Goal: Navigation & Orientation: Find specific page/section

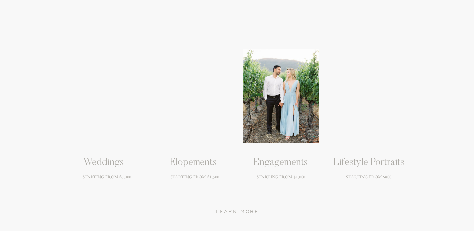
scroll to position [883, 0]
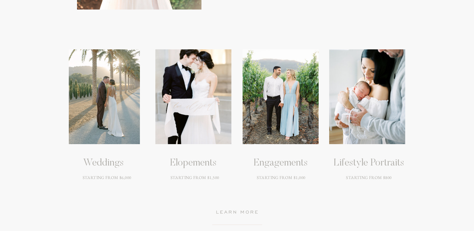
click at [358, 164] on h3 "Lifestyle Portraits" at bounding box center [368, 163] width 79 height 12
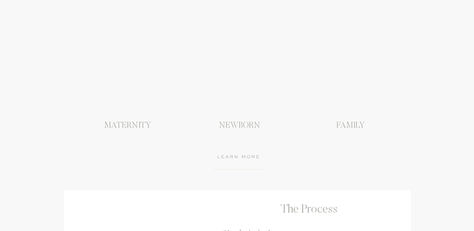
scroll to position [662, 0]
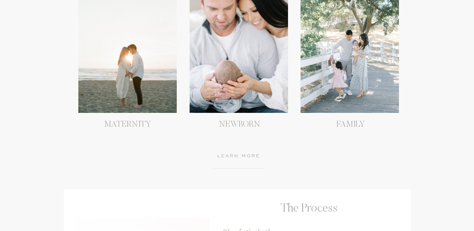
click at [349, 124] on h3 "FAMILY" at bounding box center [350, 126] width 100 height 12
click at [237, 155] on h3 "learn more" at bounding box center [239, 156] width 68 height 9
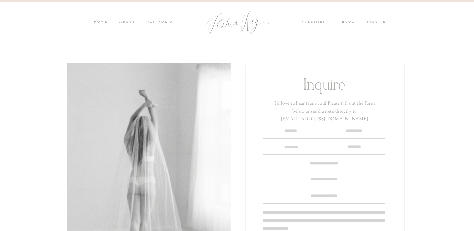
click at [157, 23] on nav "PORTFOLIO" at bounding box center [158, 22] width 27 height 6
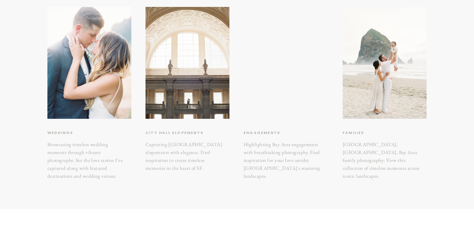
scroll to position [164, 0]
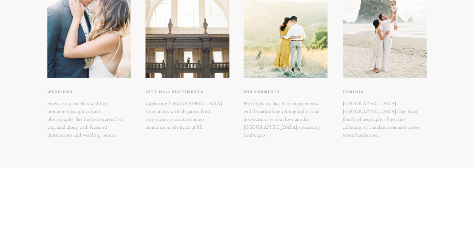
click at [361, 89] on h3 "Families" at bounding box center [374, 91] width 64 height 7
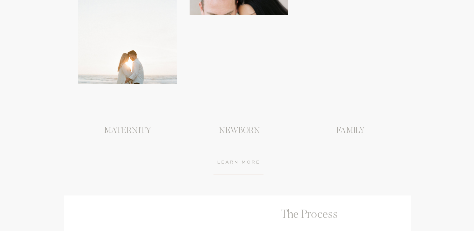
scroll to position [657, 0]
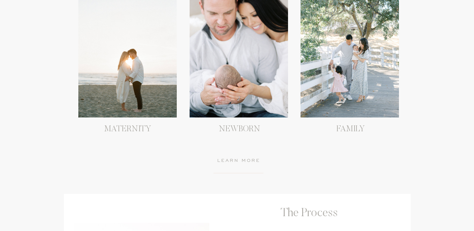
click at [373, 95] on div at bounding box center [349, 55] width 98 height 124
click at [353, 127] on h3 "FAMILY" at bounding box center [350, 131] width 100 height 12
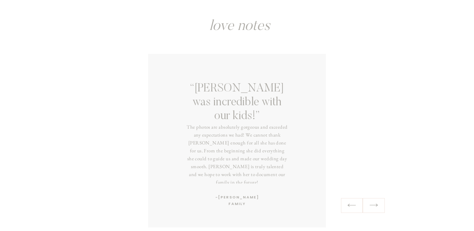
scroll to position [1166, 0]
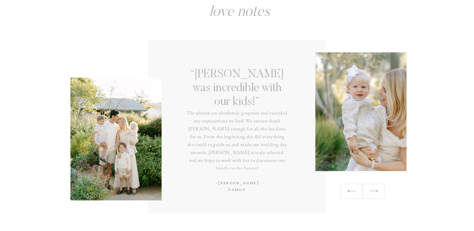
click at [375, 196] on icon at bounding box center [374, 191] width 10 height 10
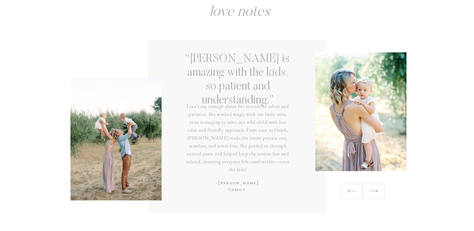
click at [375, 195] on icon at bounding box center [374, 191] width 10 height 10
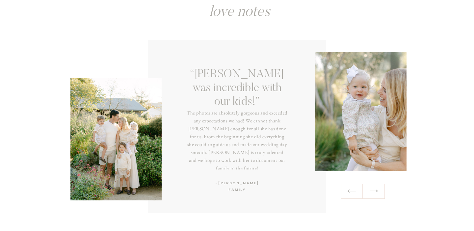
click at [350, 194] on icon at bounding box center [352, 191] width 10 height 10
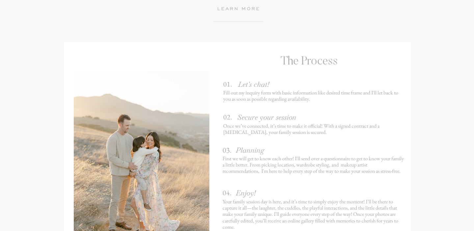
scroll to position [807, 0]
